Goal: Use online tool/utility: Utilize a website feature to perform a specific function

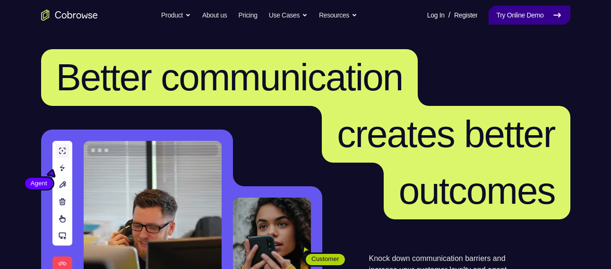
click at [531, 10] on link "Try Online Demo" at bounding box center [528, 15] width 81 height 19
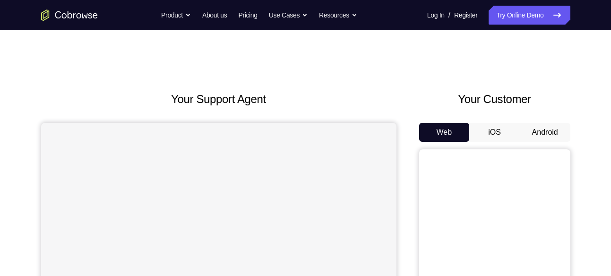
click at [549, 134] on button "Android" at bounding box center [545, 132] width 51 height 19
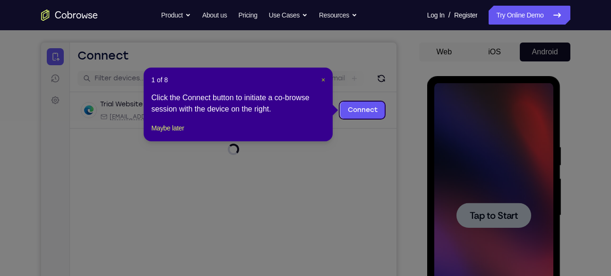
click at [324, 77] on span "×" at bounding box center [323, 80] width 4 height 8
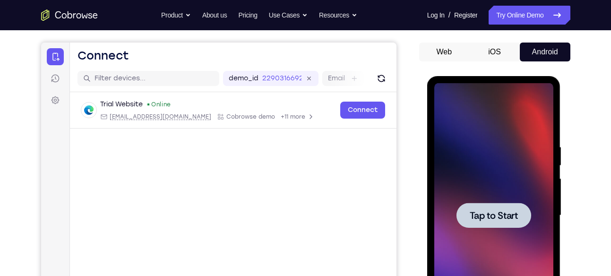
click at [485, 214] on span "Tap to Start" at bounding box center [494, 215] width 48 height 9
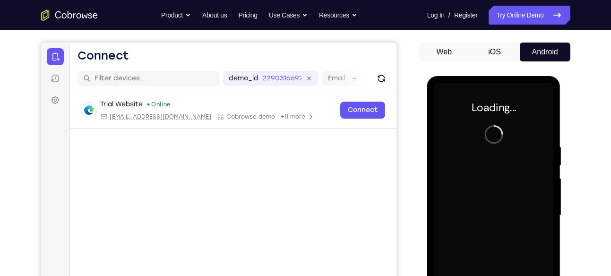
click at [479, 172] on div at bounding box center [493, 215] width 119 height 265
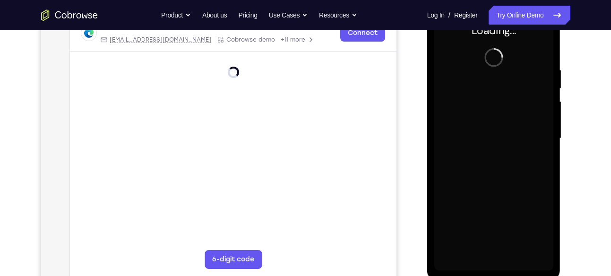
scroll to position [164, 0]
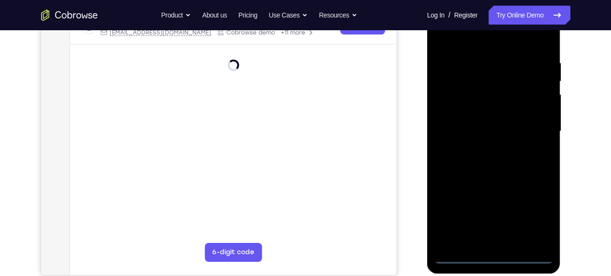
click at [499, 256] on div at bounding box center [493, 131] width 119 height 265
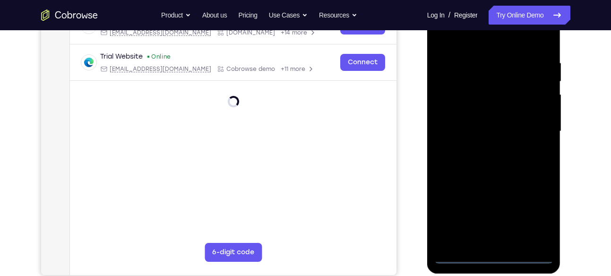
click at [540, 217] on div at bounding box center [493, 131] width 119 height 265
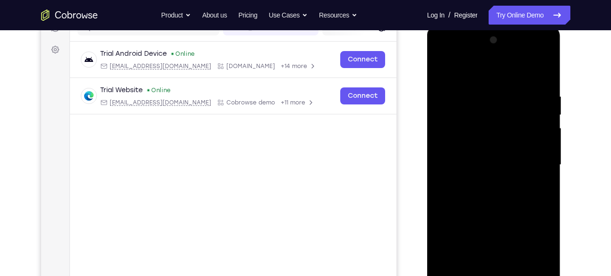
scroll to position [126, 0]
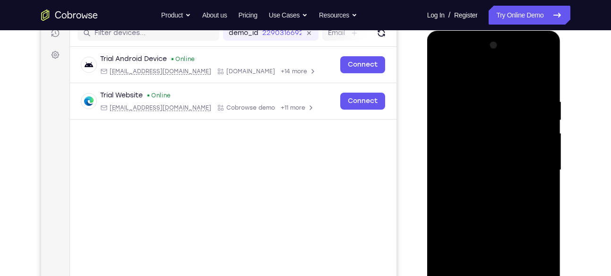
click at [445, 62] on div at bounding box center [493, 170] width 119 height 265
click at [536, 170] on div at bounding box center [493, 170] width 119 height 265
click at [488, 183] on div at bounding box center [493, 170] width 119 height 265
click at [485, 146] on div at bounding box center [493, 170] width 119 height 265
click at [473, 164] on div at bounding box center [493, 170] width 119 height 265
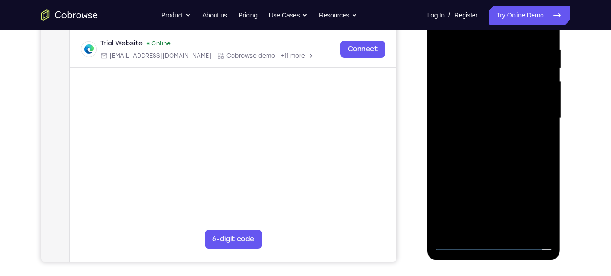
scroll to position [180, 0]
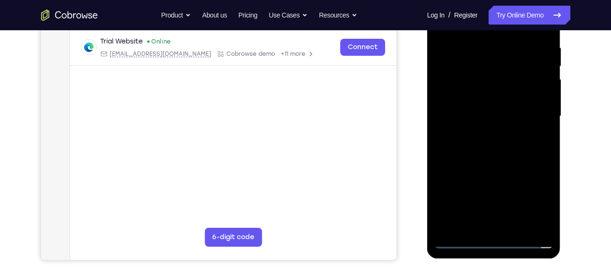
drag, startPoint x: 451, startPoint y: 104, endPoint x: 450, endPoint y: 63, distance: 40.6
click at [450, 63] on div at bounding box center [493, 116] width 119 height 265
click at [483, 98] on div at bounding box center [493, 116] width 119 height 265
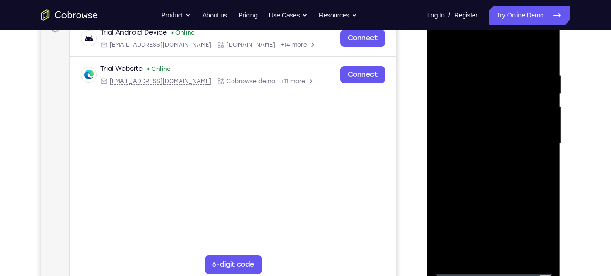
scroll to position [151, 0]
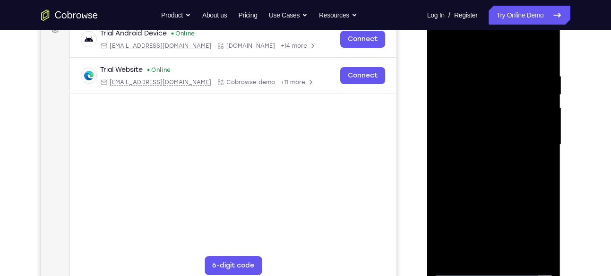
click at [495, 123] on div at bounding box center [493, 144] width 119 height 265
drag, startPoint x: 526, startPoint y: 70, endPoint x: 456, endPoint y: 81, distance: 71.2
click at [456, 81] on div at bounding box center [493, 144] width 119 height 265
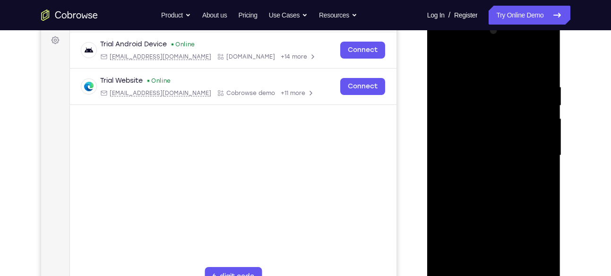
scroll to position [139, 0]
click at [547, 60] on div at bounding box center [493, 156] width 119 height 265
click at [440, 55] on div at bounding box center [493, 156] width 119 height 265
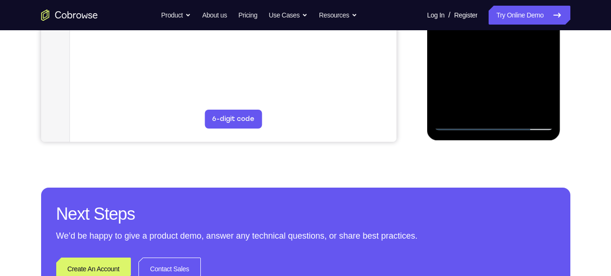
scroll to position [298, 0]
